Goal: Book appointment/travel/reservation

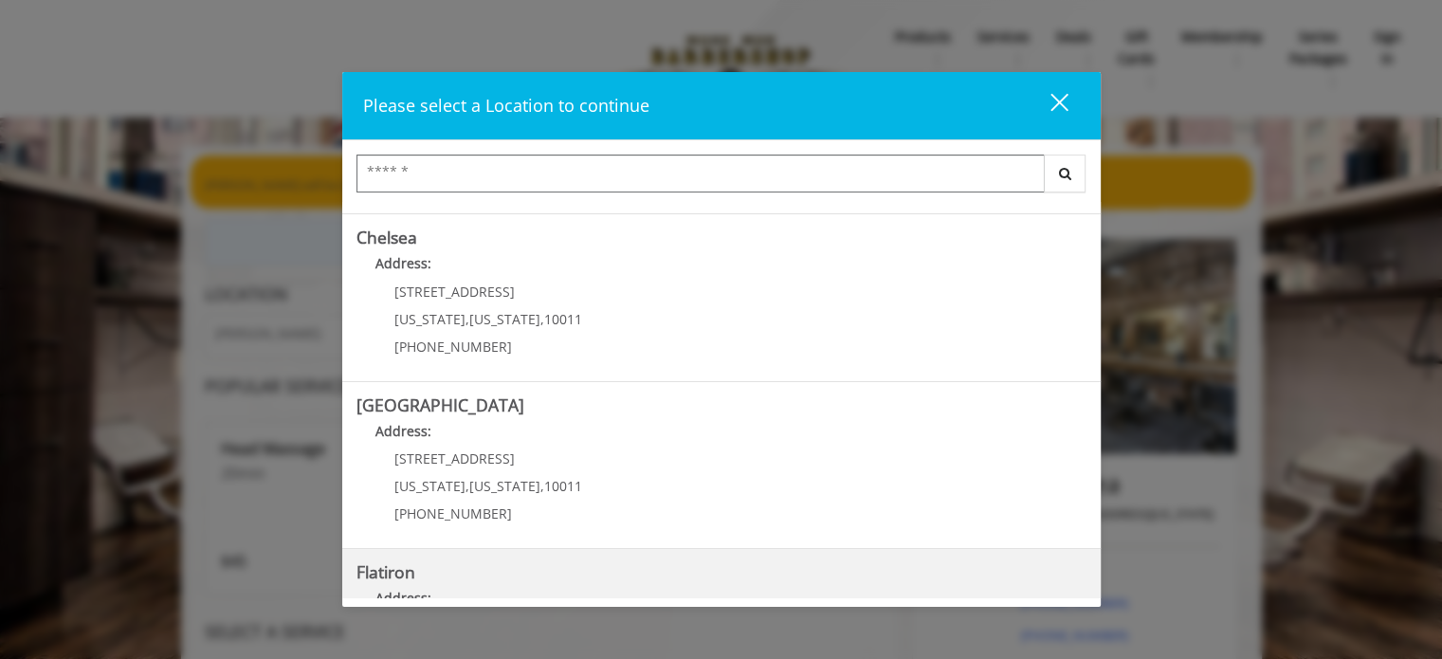
scroll to position [61, 0]
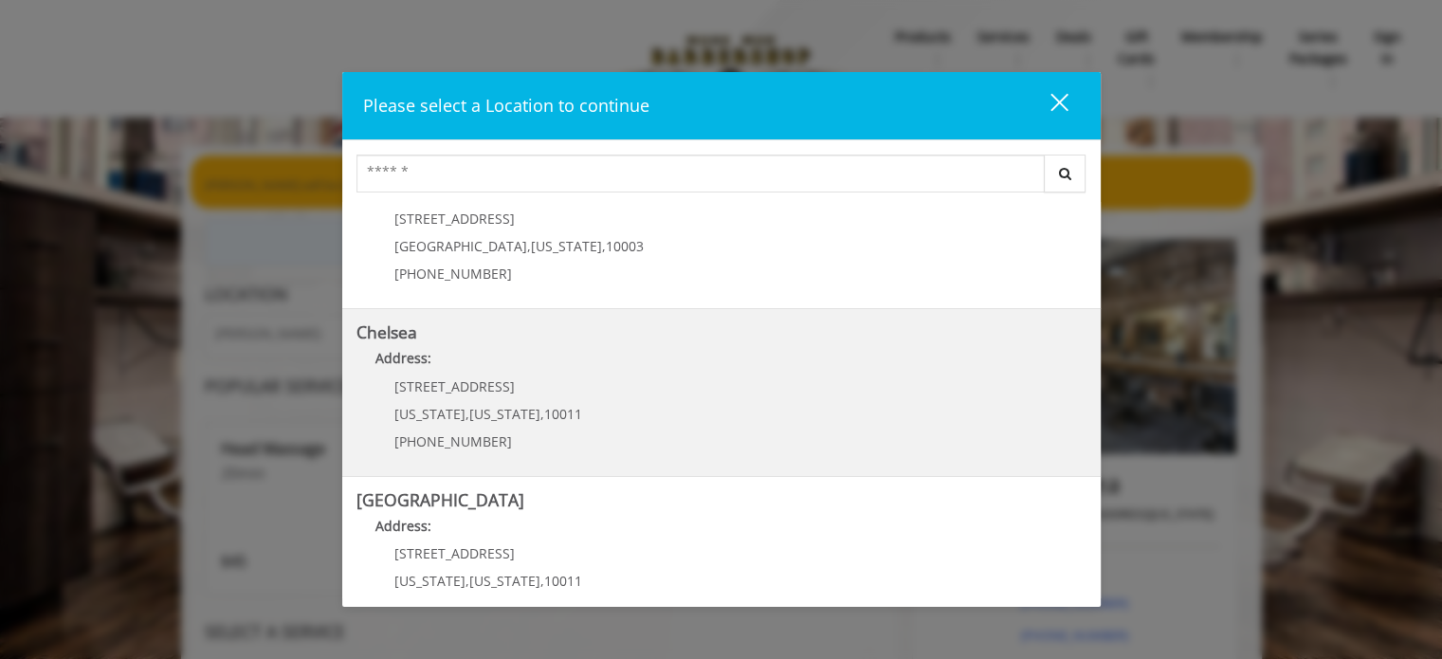
click at [529, 412] on p "[US_STATE][GEOGRAPHIC_DATA][US_STATE]" at bounding box center [488, 414] width 188 height 14
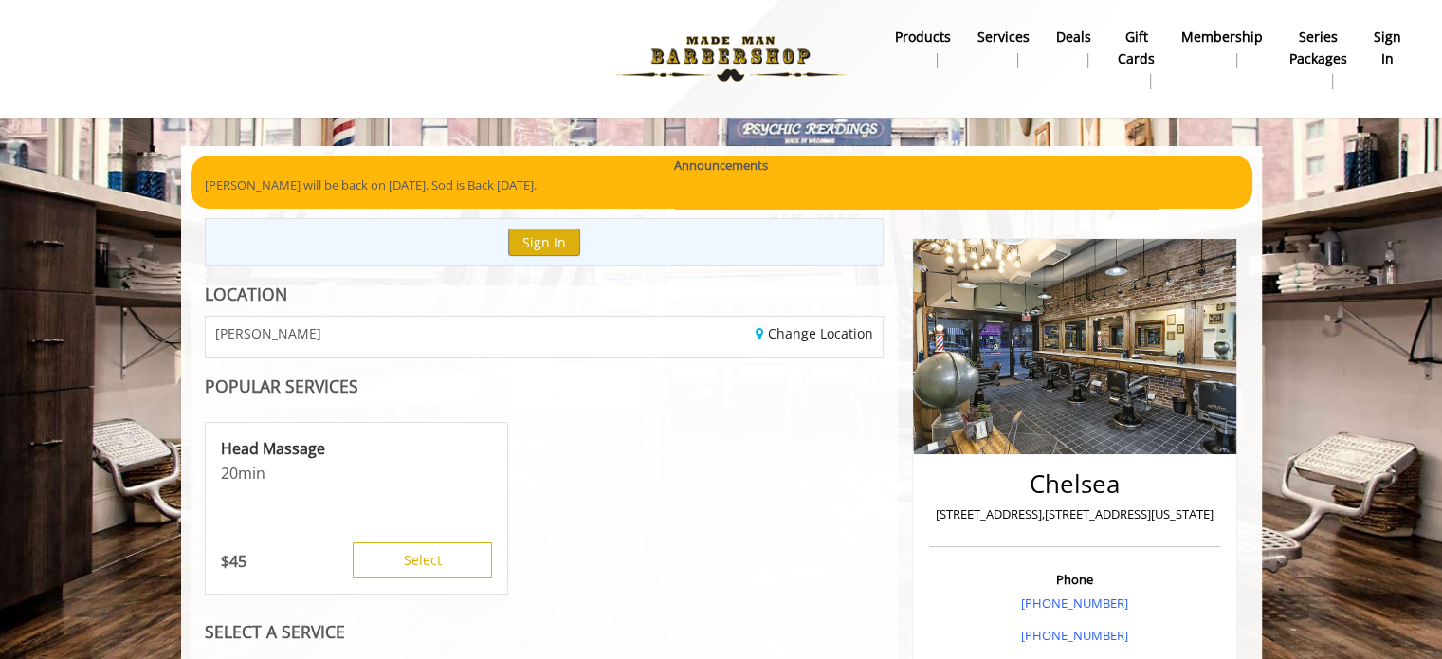
scroll to position [190, 0]
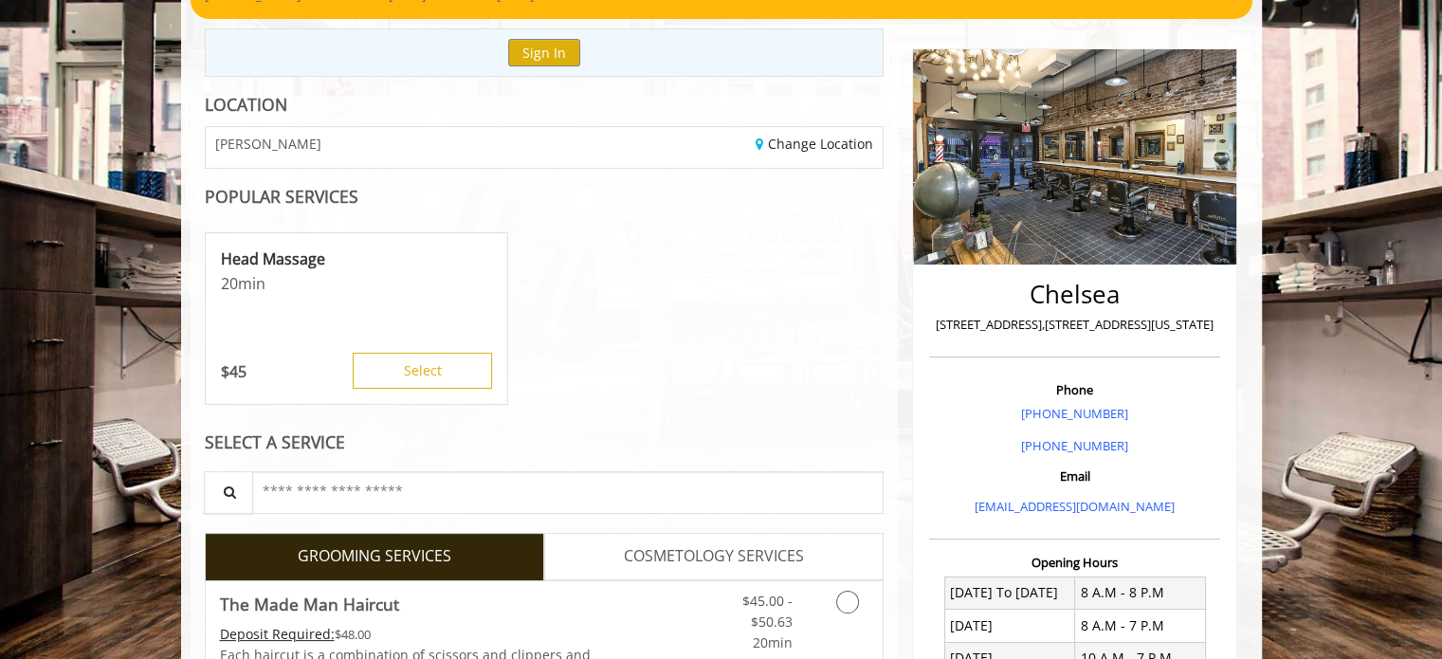
scroll to position [474, 0]
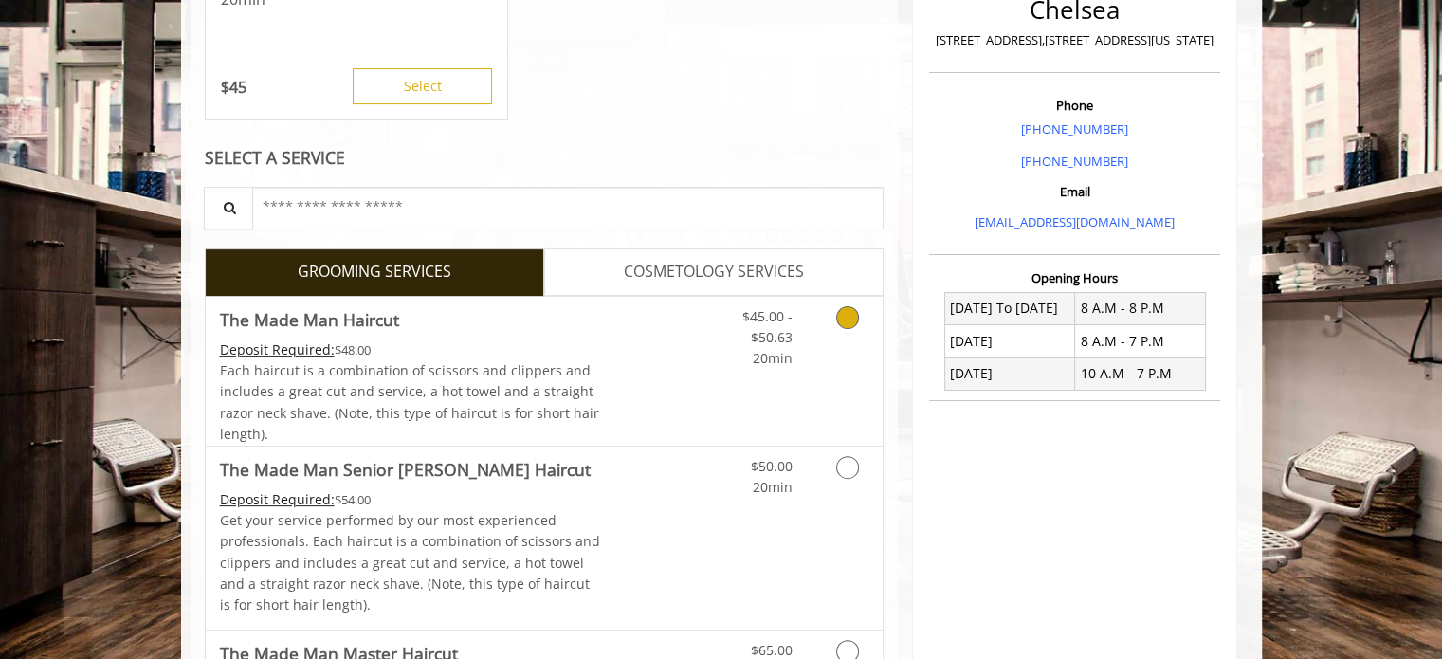
click at [641, 390] on link "Discounted Price" at bounding box center [656, 371] width 113 height 149
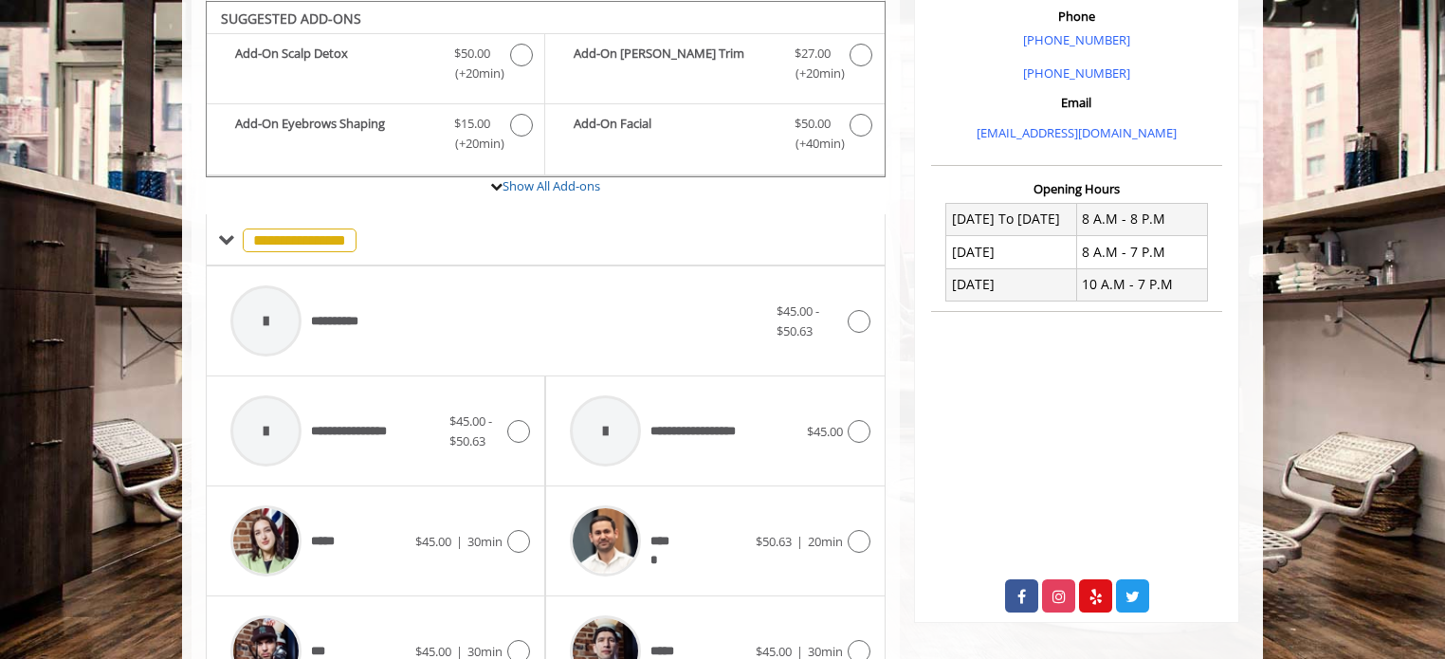
scroll to position [753, 0]
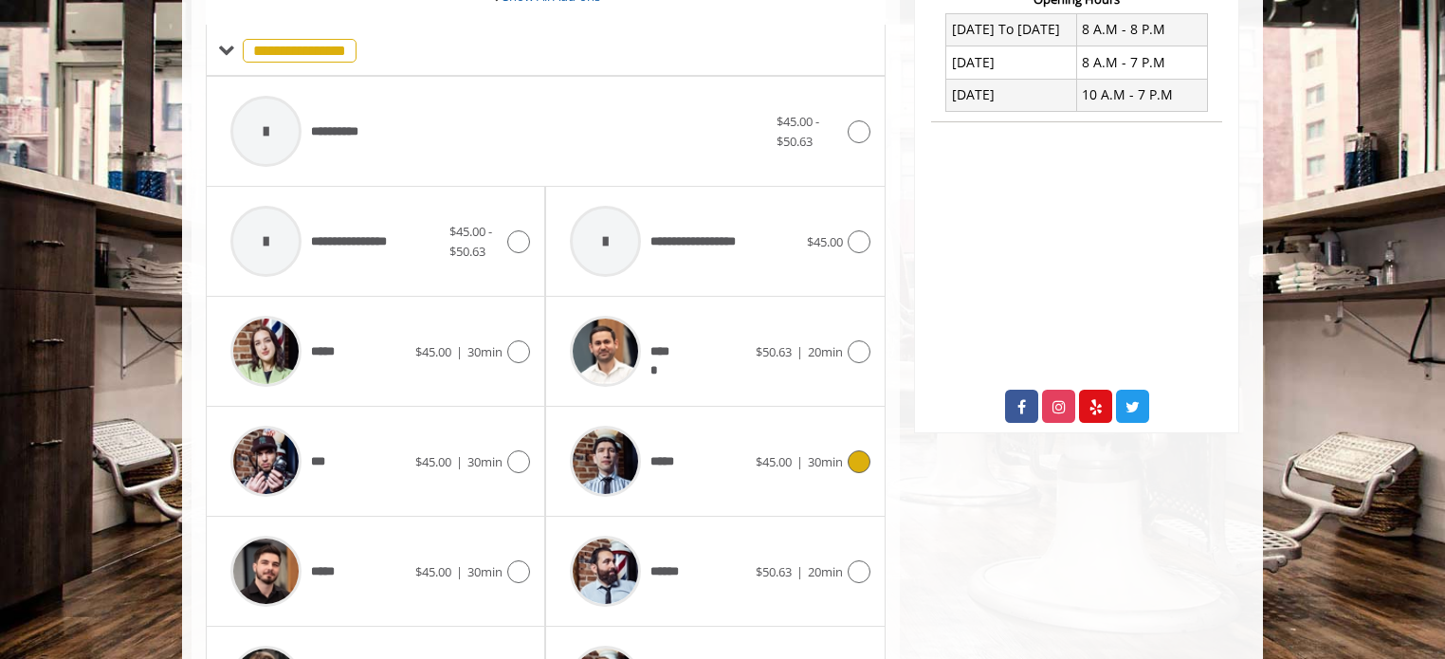
click at [766, 462] on span "$45.00" at bounding box center [773, 461] width 36 height 17
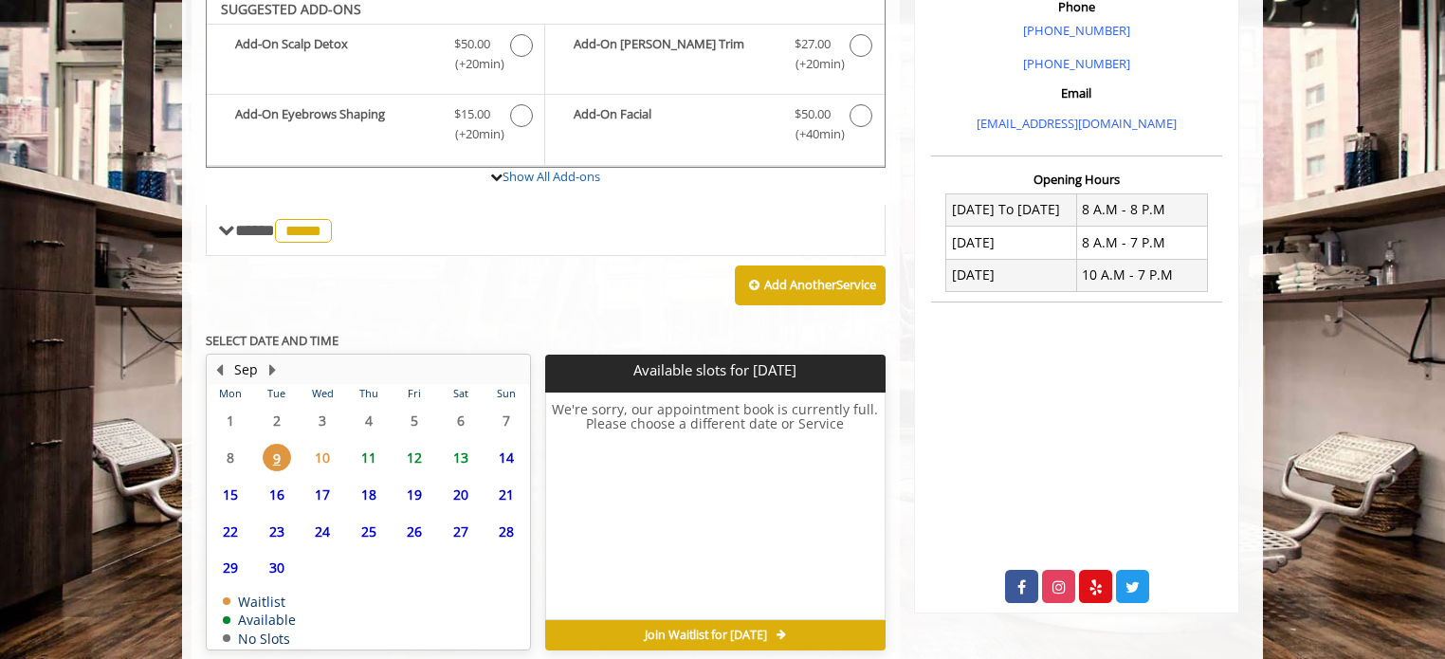
scroll to position [653, 0]
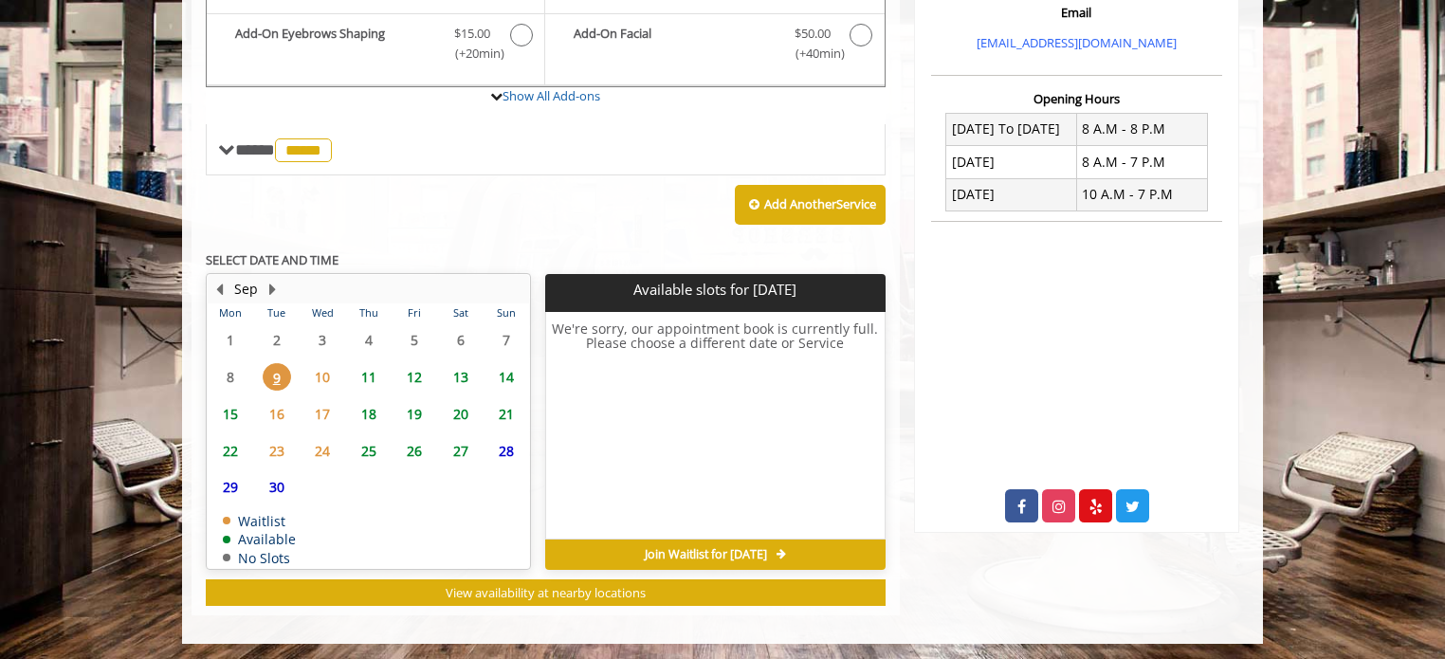
click at [323, 376] on span "10" at bounding box center [322, 376] width 28 height 27
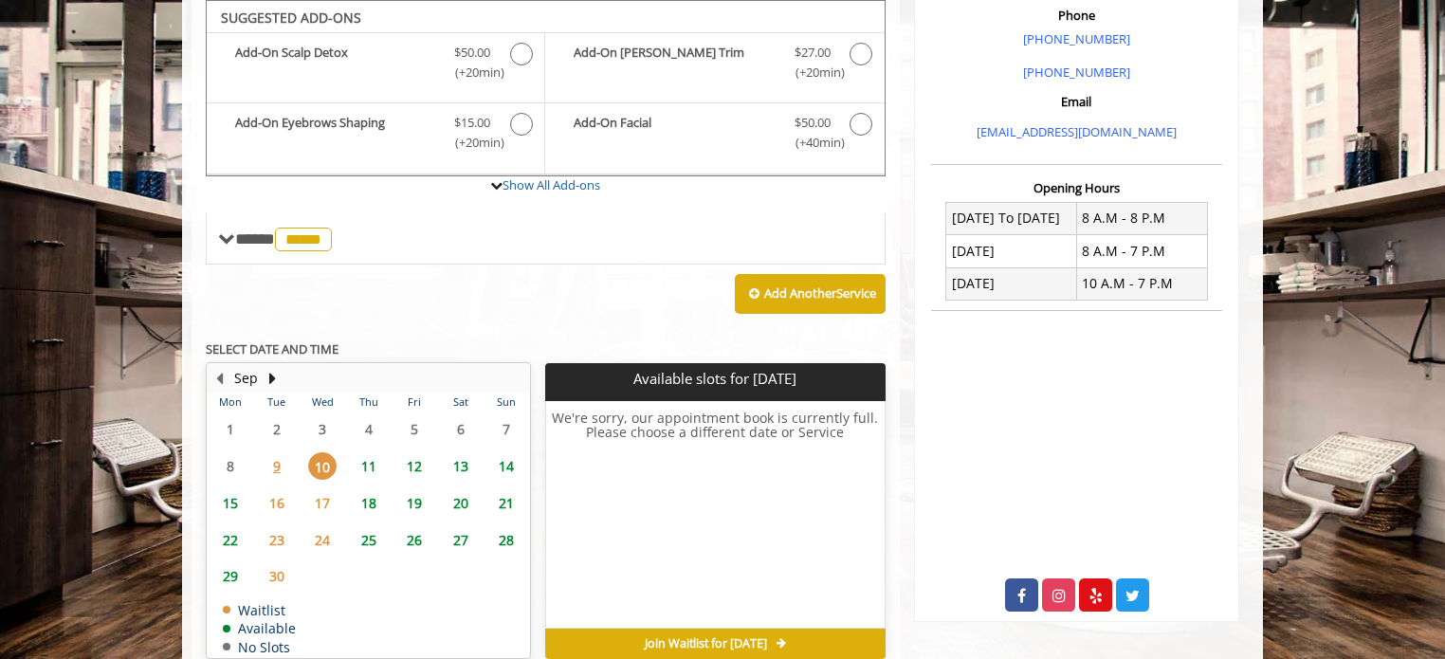
click at [364, 467] on span "11" at bounding box center [369, 465] width 28 height 27
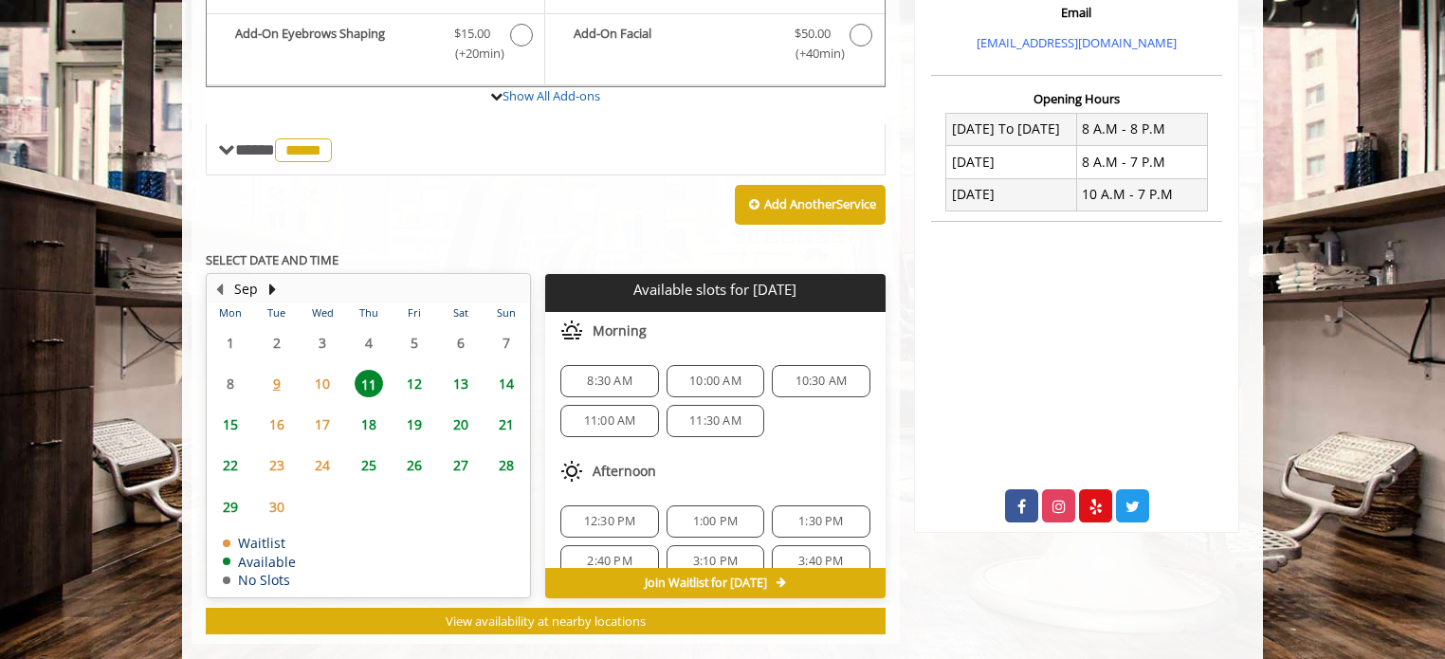
scroll to position [682, 0]
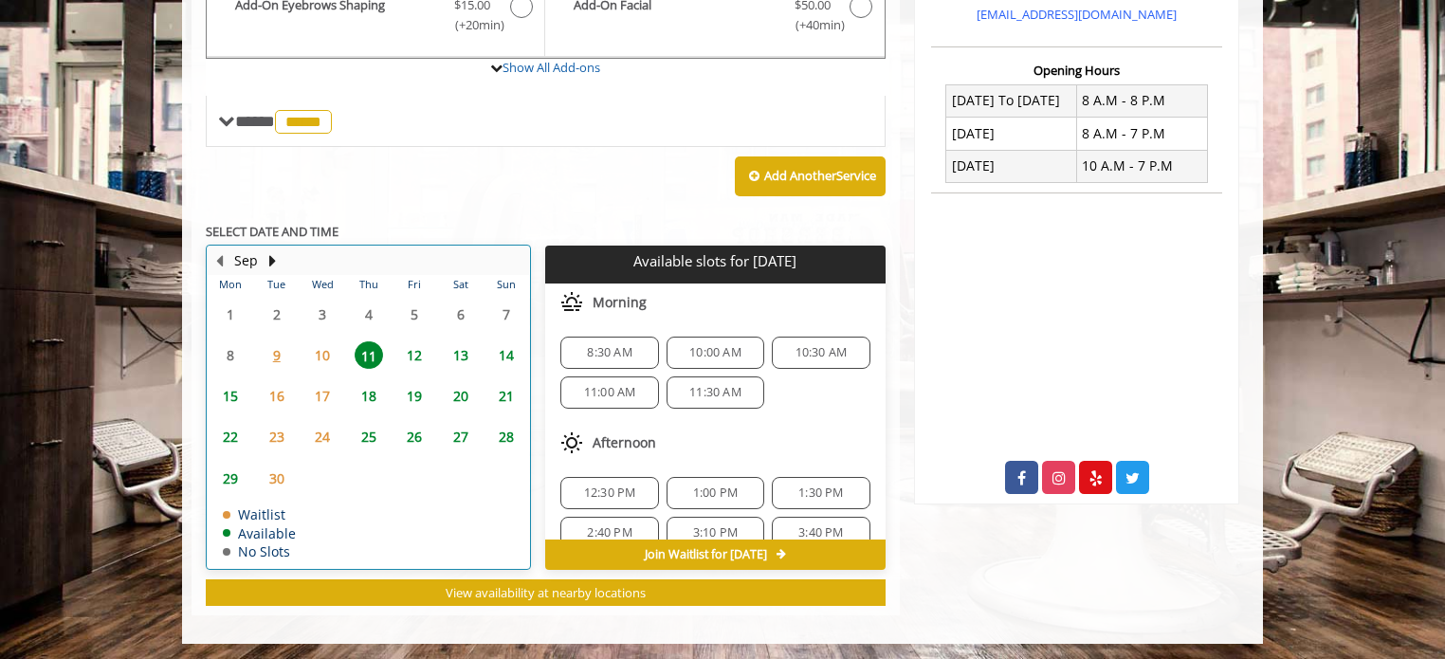
click at [324, 375] on td "17" at bounding box center [322, 395] width 45 height 41
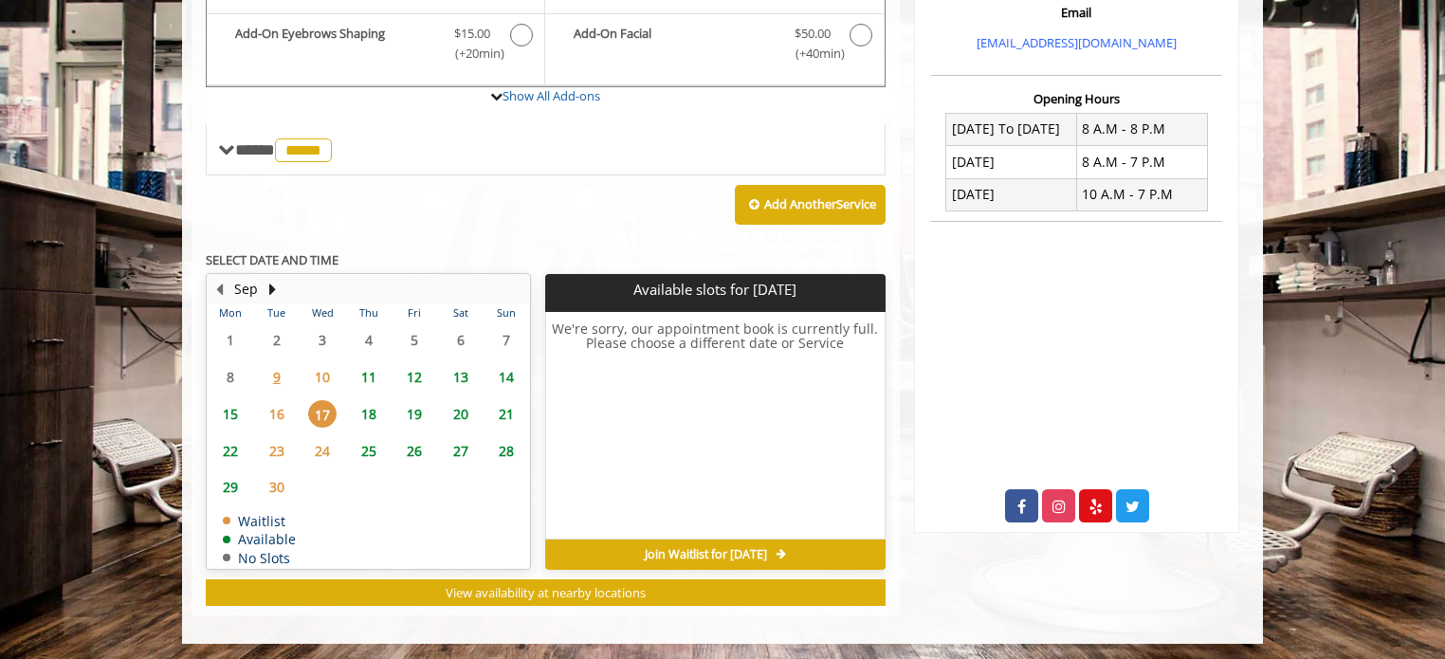
click at [269, 407] on span "16" at bounding box center [277, 413] width 28 height 27
click at [302, 484] on table "Mon Tue Wed Thu Fri Sat Sun 1 2 3 4 5 6 7 8 9 10 11 12 13 14 15 16 17 18 19 20 …" at bounding box center [368, 435] width 321 height 264
click at [355, 400] on span "18" at bounding box center [369, 413] width 28 height 27
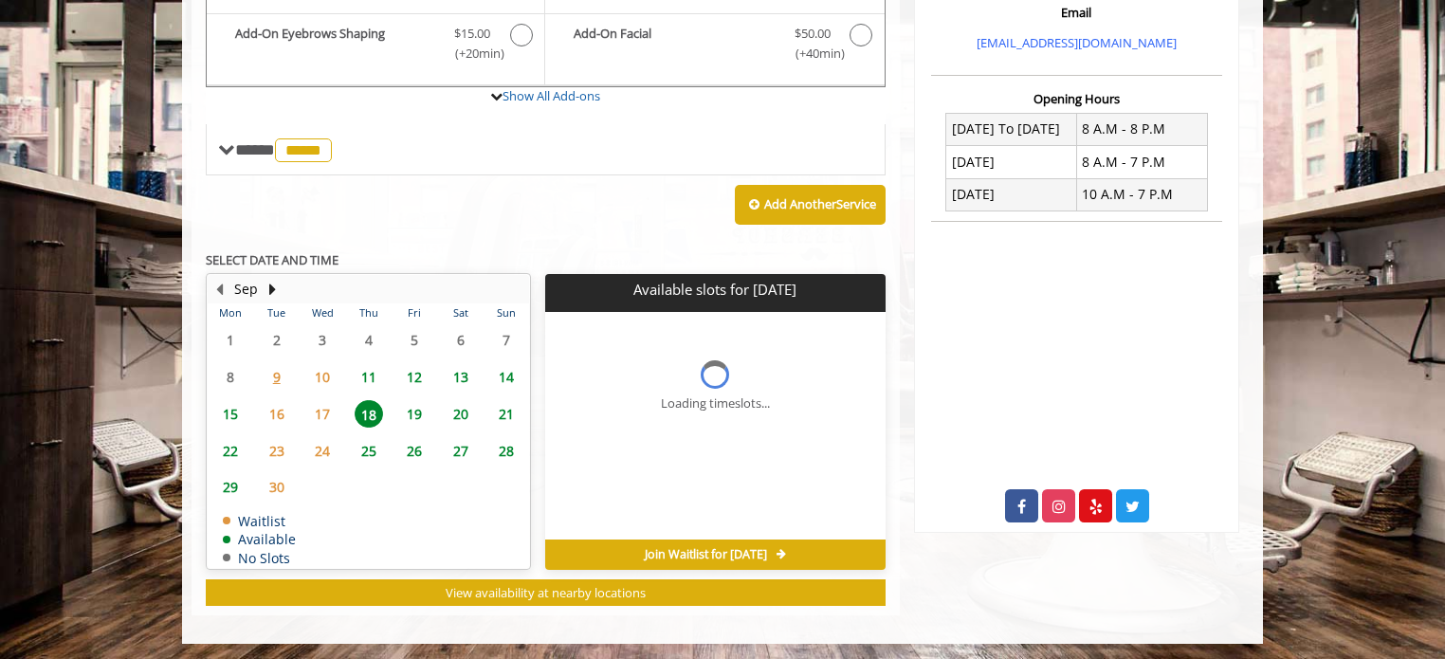
click at [362, 377] on tbody "1 2 3 4 5 6 7 8 9 10 11 12 13 14 15 16 17 18 19 20 21 22 23 24 25 26 27 28 29 3…" at bounding box center [368, 445] width 321 height 246
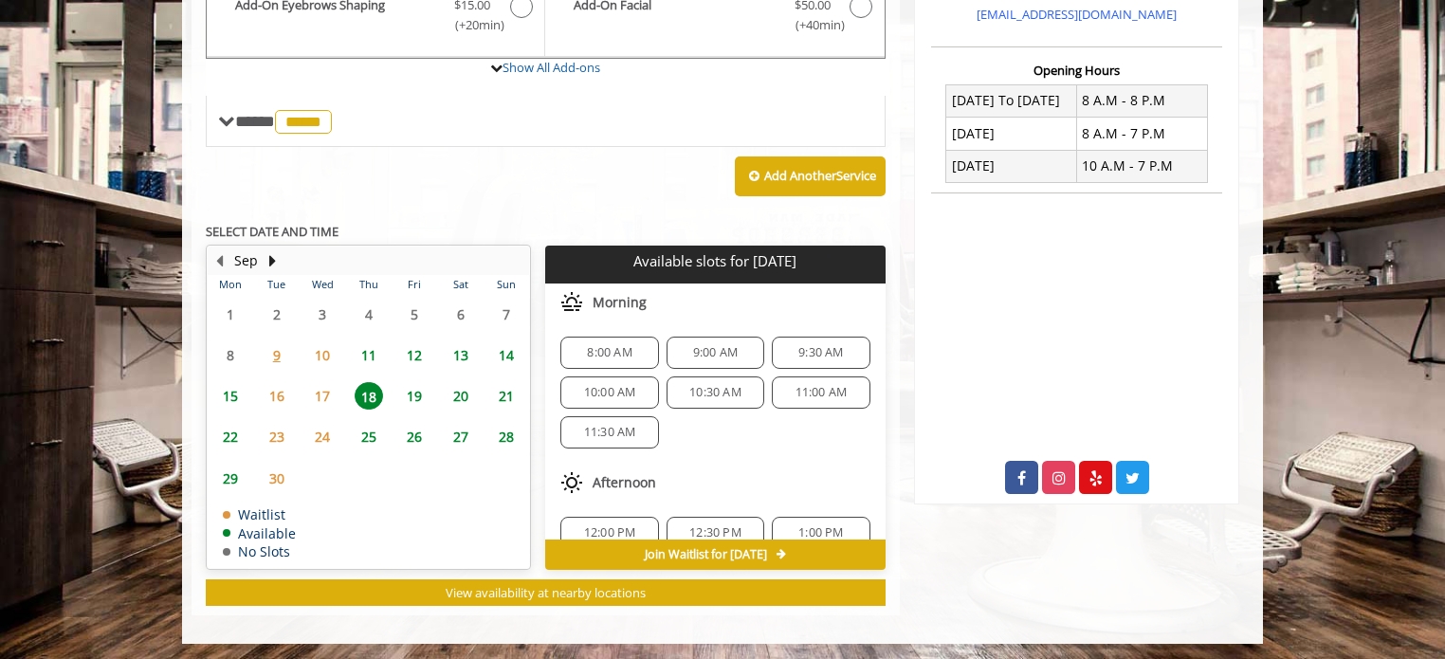
scroll to position [190, 0]
